Goal: Information Seeking & Learning: Learn about a topic

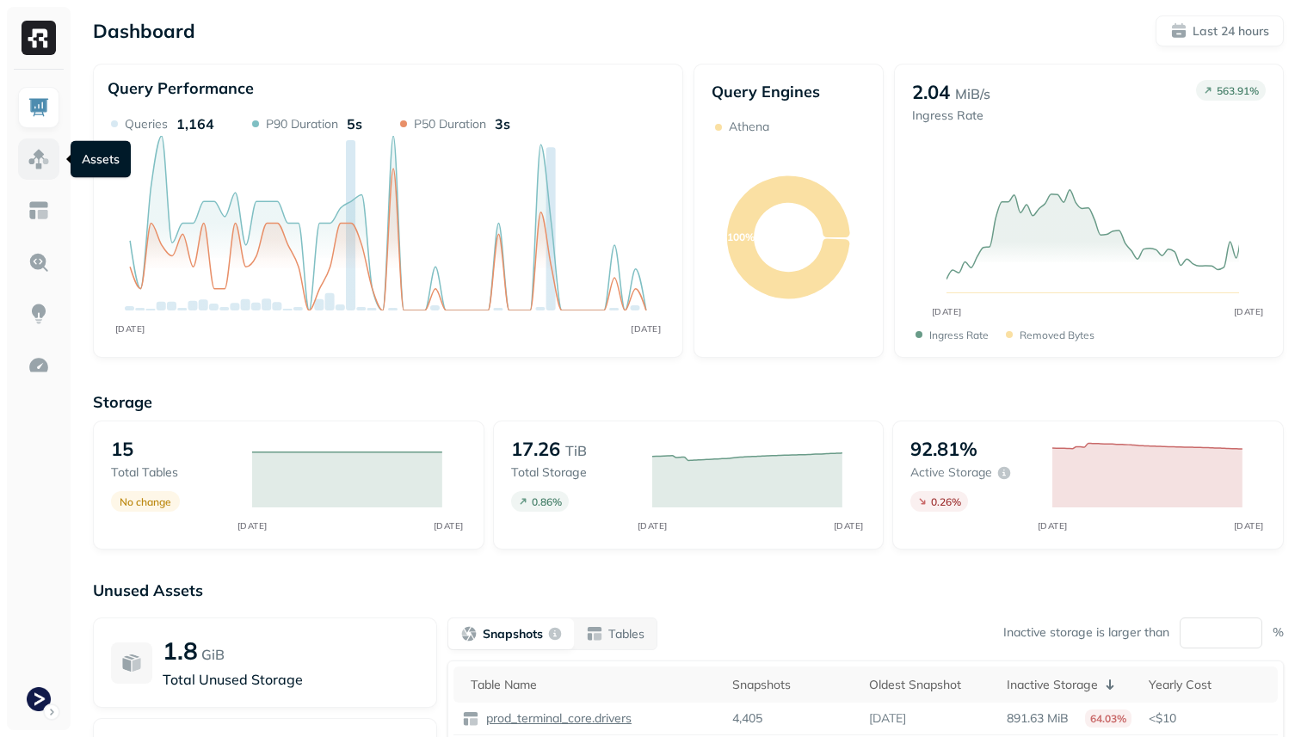
click at [34, 162] on img at bounding box center [39, 159] width 22 height 22
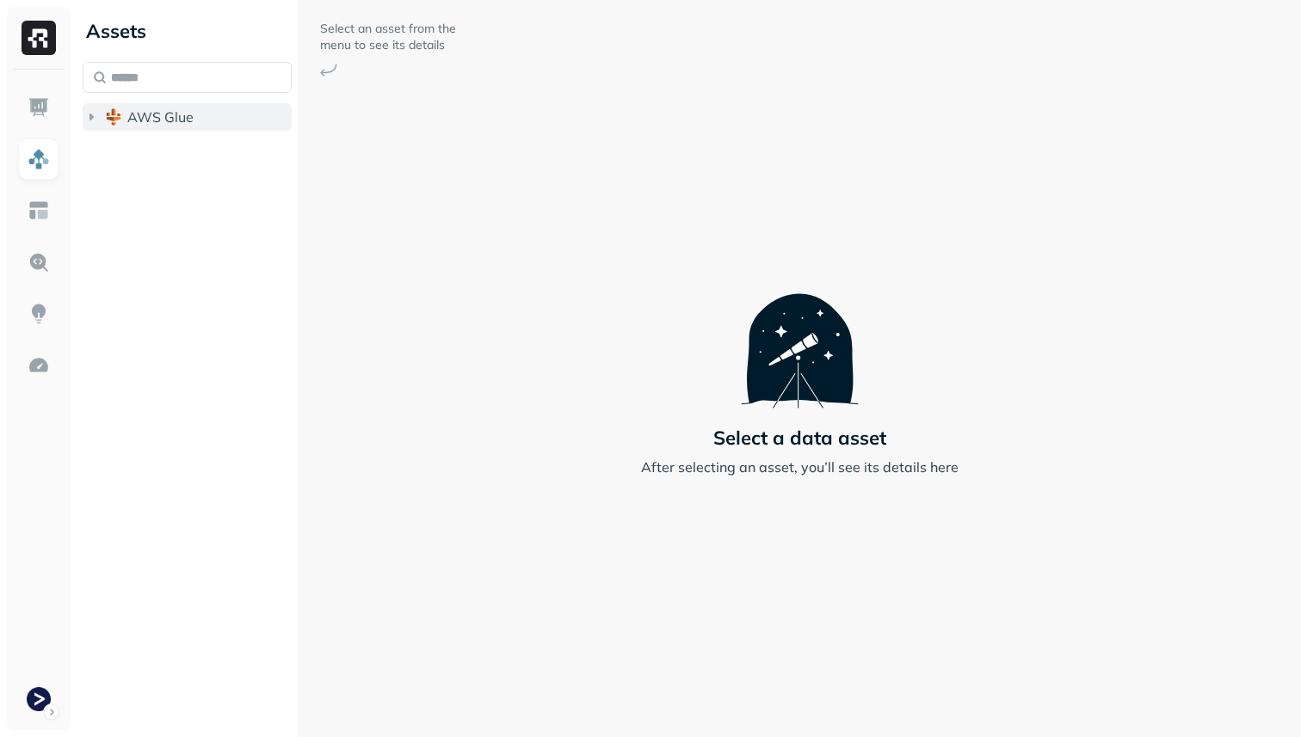
click at [165, 120] on span "AWS Glue" at bounding box center [160, 116] width 66 height 17
click at [178, 163] on li "prod_terminal_core" at bounding box center [196, 151] width 193 height 31
click at [178, 162] on button "prod_terminal_core" at bounding box center [196, 150] width 193 height 28
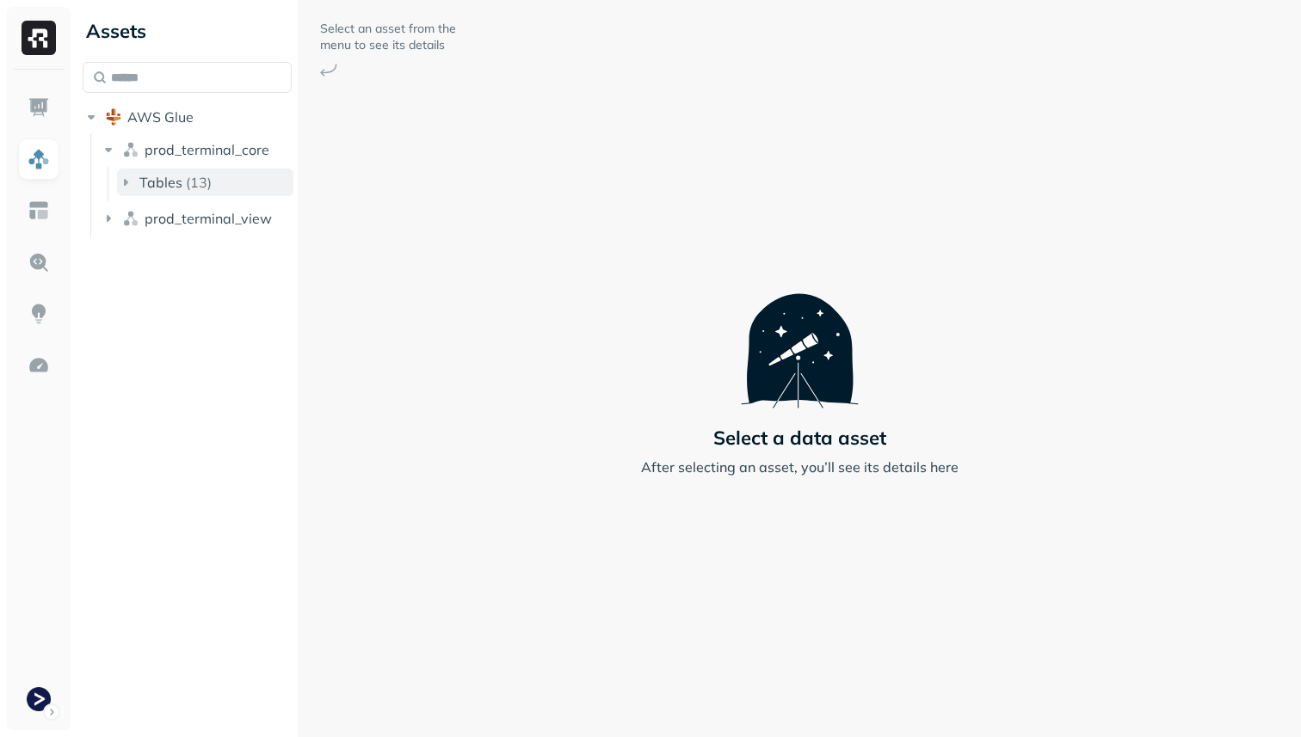
click at [181, 176] on span "Tables" at bounding box center [160, 182] width 43 height 17
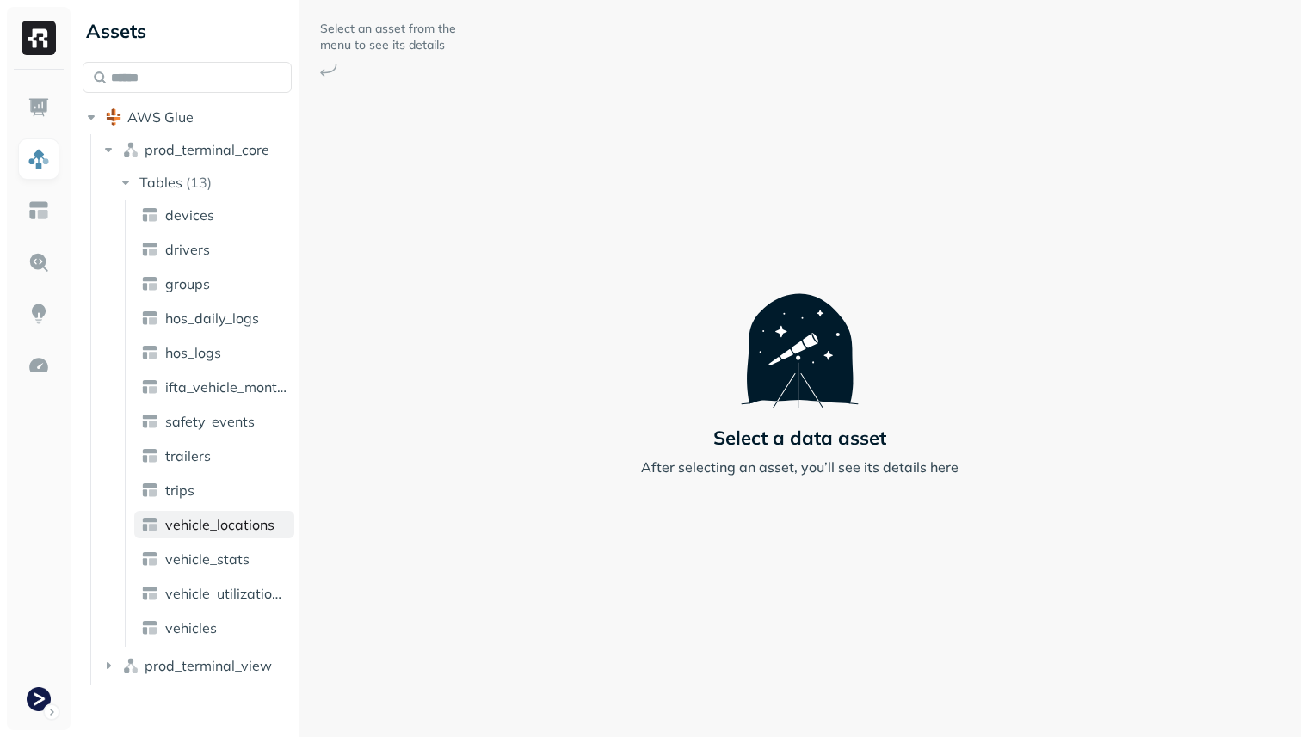
click at [219, 536] on link "vehicle_locations" at bounding box center [214, 525] width 160 height 28
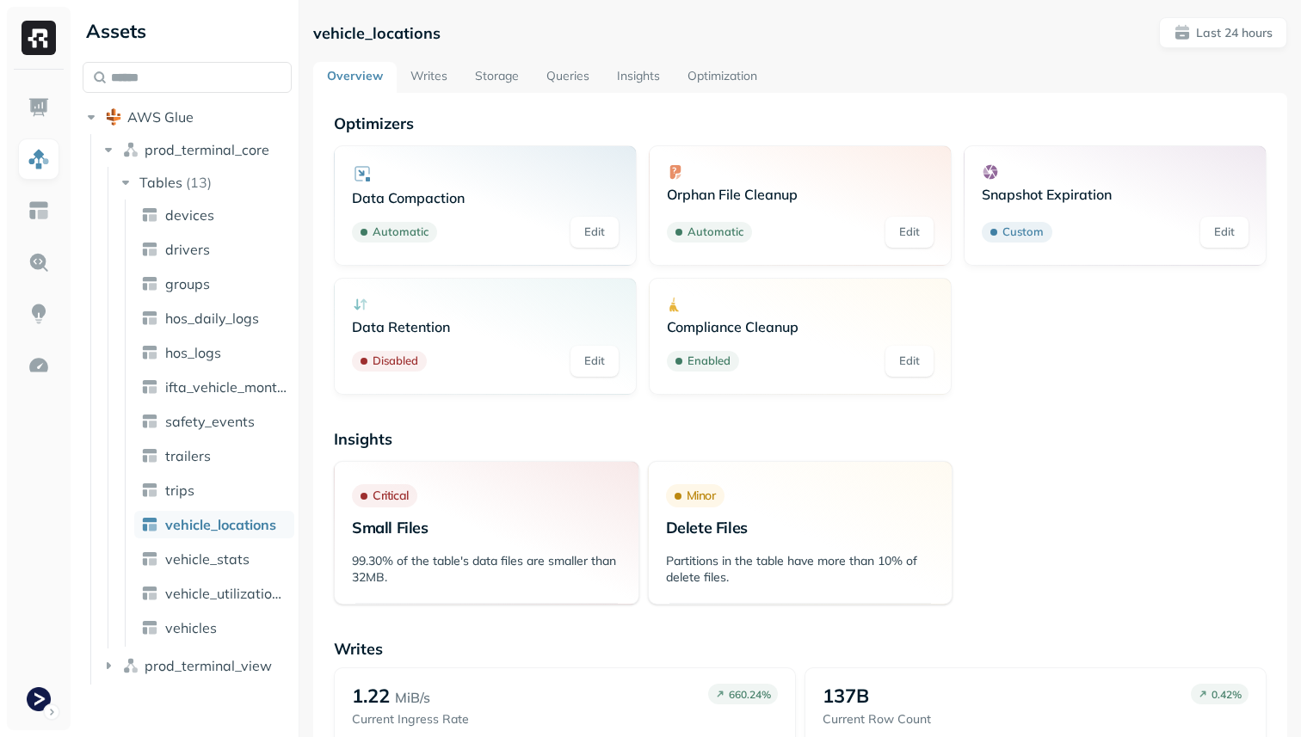
click at [571, 72] on link "Queries" at bounding box center [568, 77] width 71 height 31
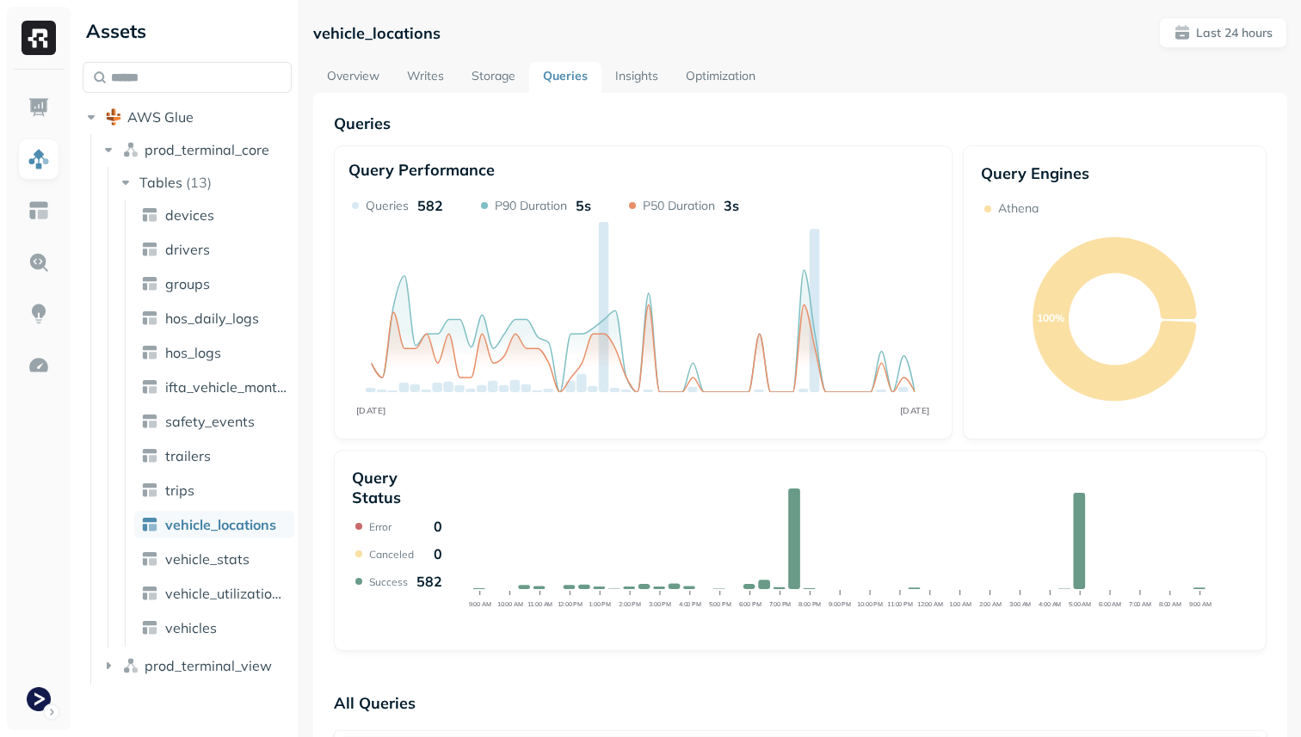
click at [471, 82] on link "Storage" at bounding box center [493, 77] width 71 height 31
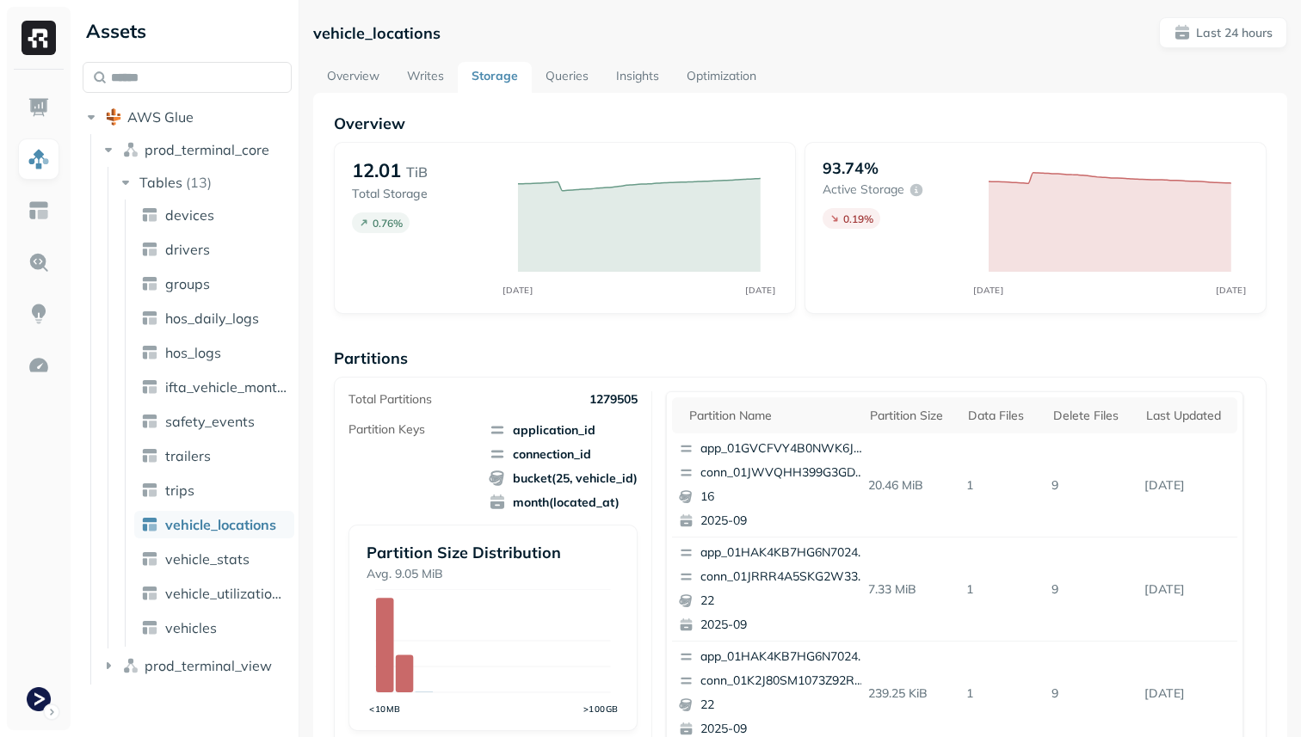
click at [435, 72] on link "Writes" at bounding box center [425, 77] width 65 height 31
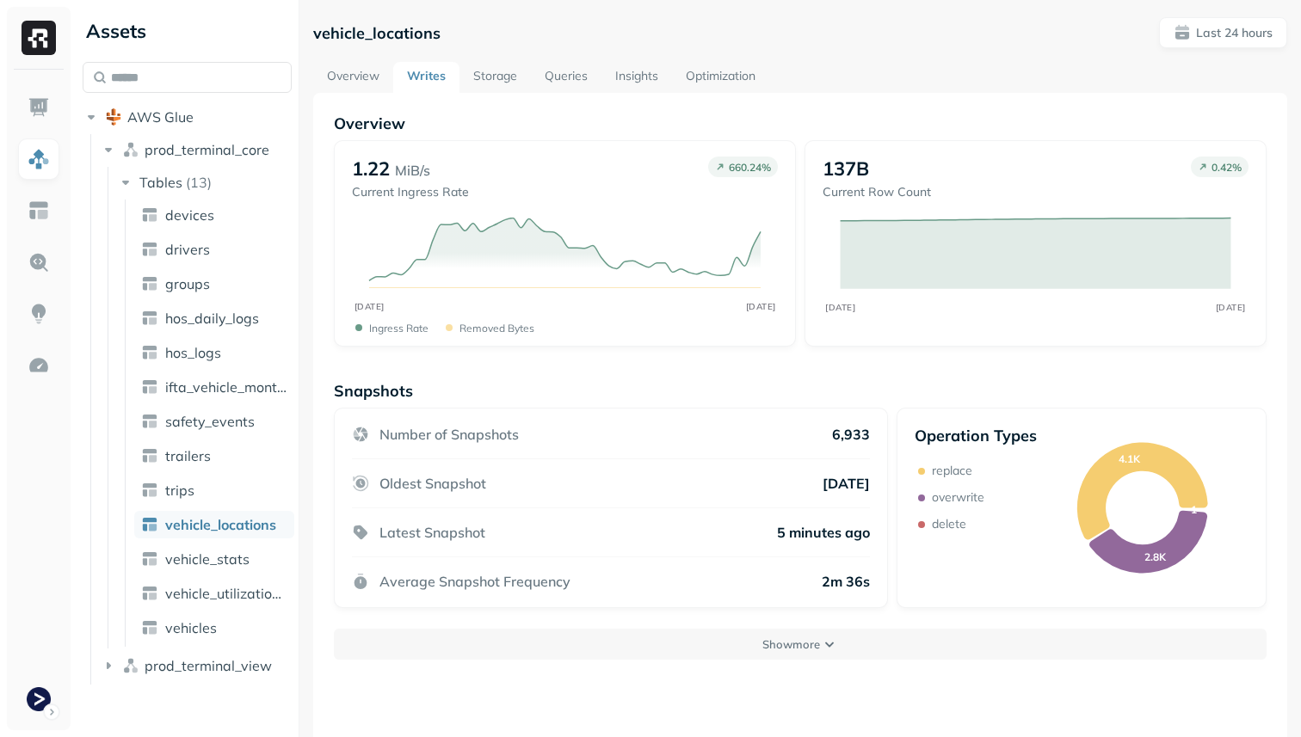
click at [511, 77] on link "Storage" at bounding box center [494, 77] width 71 height 31
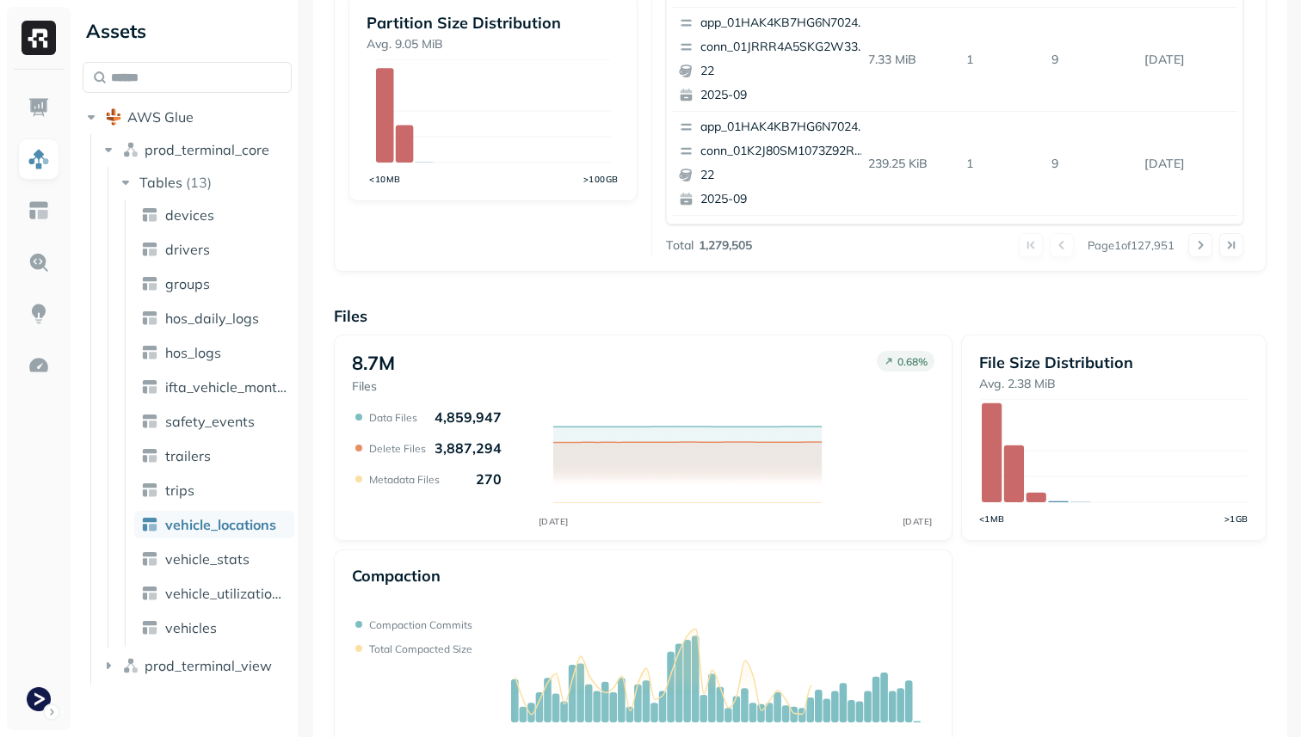
scroll to position [578, 0]
